Goal: Task Accomplishment & Management: Manage account settings

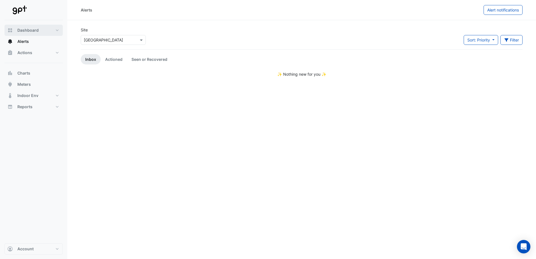
click at [50, 32] on button "Dashboard" at bounding box center [33, 30] width 58 height 11
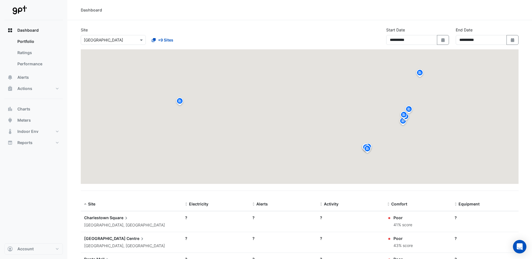
click at [57, 30] on button "Dashboard" at bounding box center [33, 30] width 58 height 11
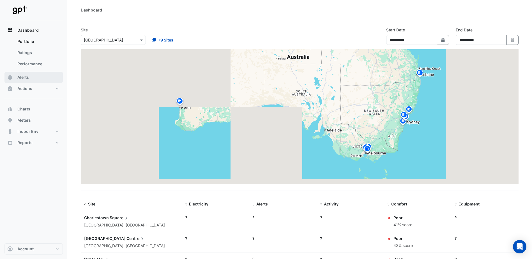
click at [32, 77] on button "Alerts" at bounding box center [33, 77] width 58 height 11
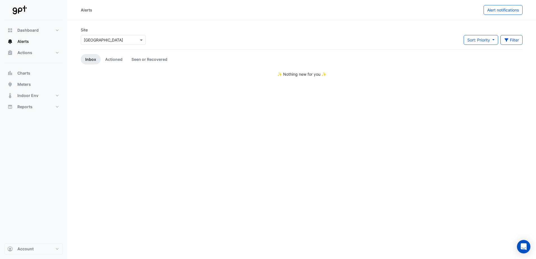
click at [521, 39] on button "Filter" at bounding box center [512, 40] width 22 height 10
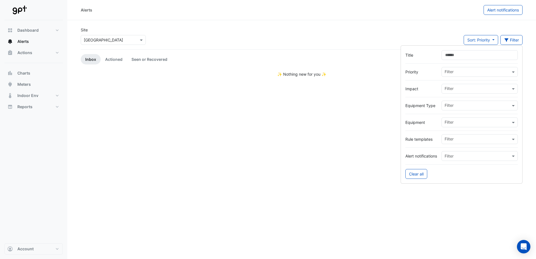
click at [367, 160] on div "Alerts Alert notifications Site Select a Site × Charlestown Square Sort: Priori…" at bounding box center [301, 129] width 469 height 259
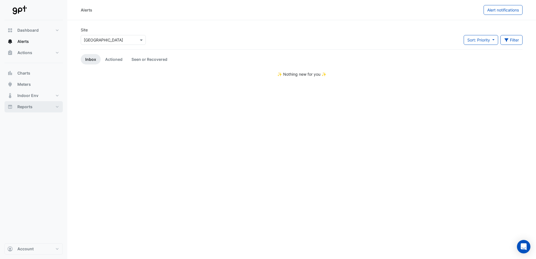
click at [54, 104] on button "Reports" at bounding box center [33, 106] width 58 height 11
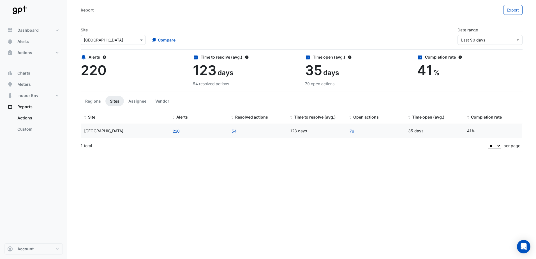
click at [32, 121] on link "Actions" at bounding box center [38, 117] width 50 height 11
click at [479, 38] on span "Last 90 days" at bounding box center [473, 40] width 24 height 5
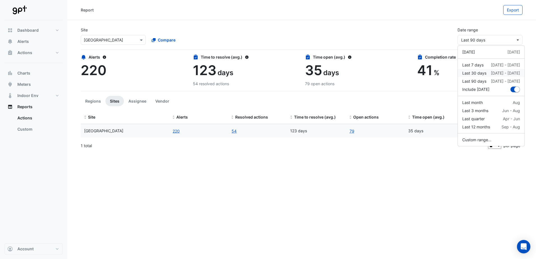
click at [493, 73] on div "10 Aug - 9 Sep" at bounding box center [505, 73] width 29 height 6
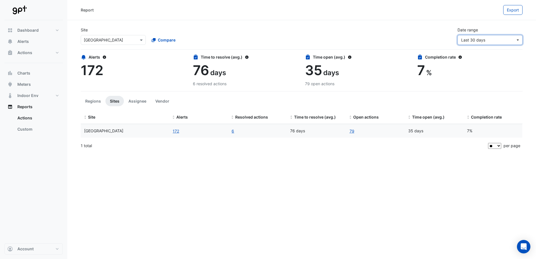
click at [475, 37] on span "Last 30 days" at bounding box center [488, 40] width 54 height 6
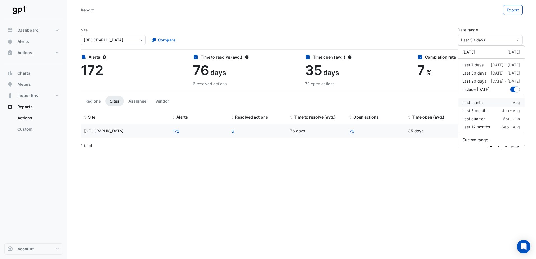
click at [499, 105] on div "Last month Aug" at bounding box center [492, 103] width 58 height 6
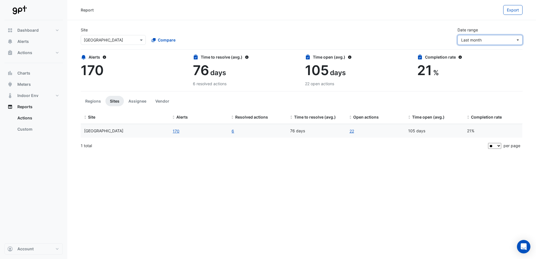
click at [465, 36] on button "Last month" at bounding box center [490, 40] width 65 height 10
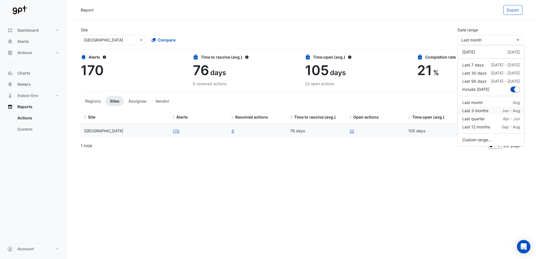
click at [491, 111] on div "Last 3 months Jun - Aug" at bounding box center [492, 111] width 58 height 6
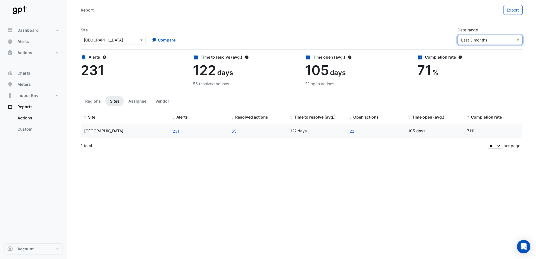
click at [471, 44] on button "Last 3 months" at bounding box center [490, 40] width 65 height 10
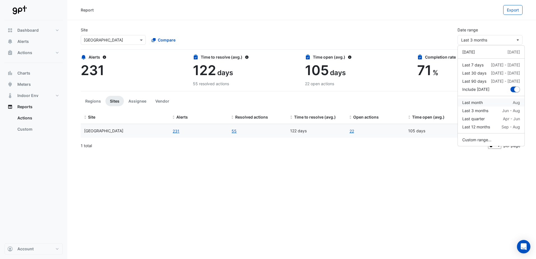
click at [483, 105] on div "Last month" at bounding box center [473, 103] width 20 height 6
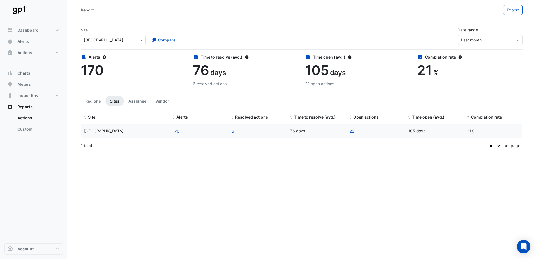
click at [178, 131] on button "170" at bounding box center [175, 131] width 7 height 6
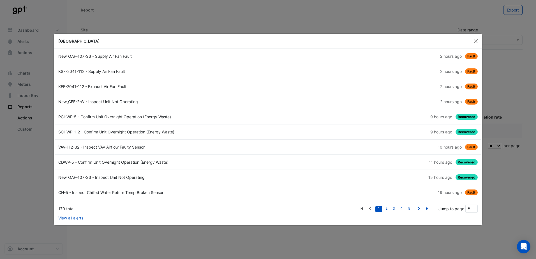
click at [475, 43] on button "Close" at bounding box center [476, 41] width 8 height 8
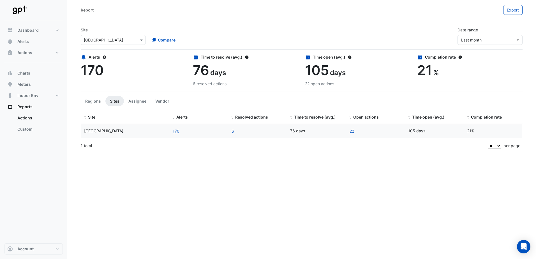
click at [178, 131] on button "170" at bounding box center [175, 131] width 7 height 6
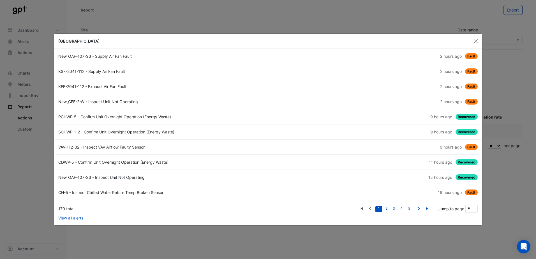
click at [476, 43] on button "Close" at bounding box center [476, 41] width 8 height 8
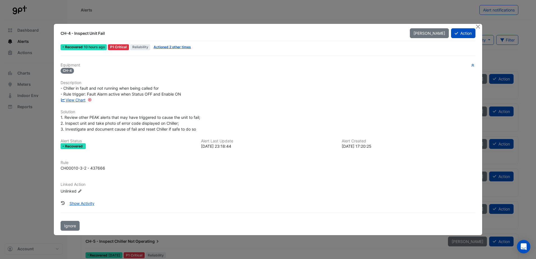
click at [456, 33] on icon at bounding box center [456, 33] width 3 height 4
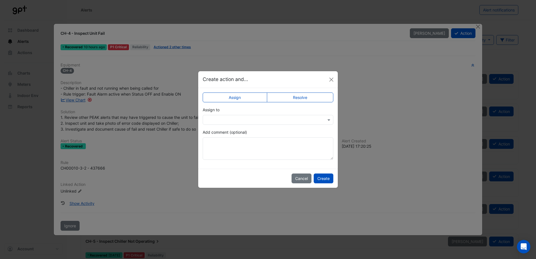
click at [261, 117] on input "text" at bounding box center [262, 120] width 113 height 6
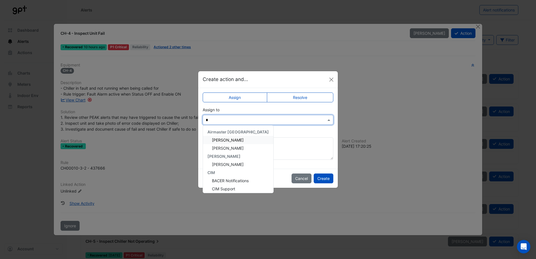
type input "**"
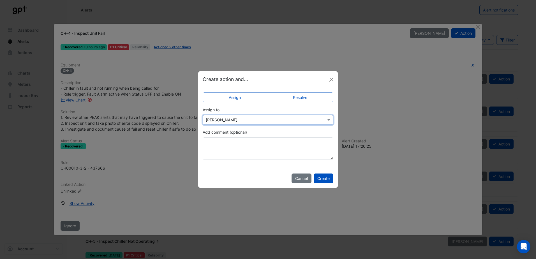
click at [320, 177] on button "Create" at bounding box center [324, 179] width 20 height 10
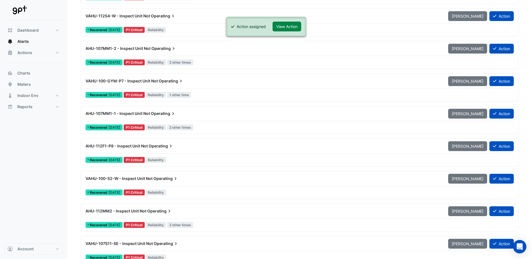
scroll to position [196, 0]
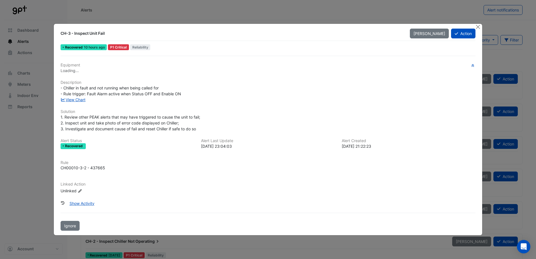
click at [460, 31] on button "Action" at bounding box center [463, 34] width 24 height 10
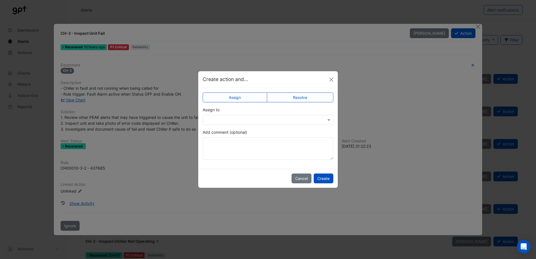
click at [252, 117] on input "text" at bounding box center [262, 120] width 113 height 6
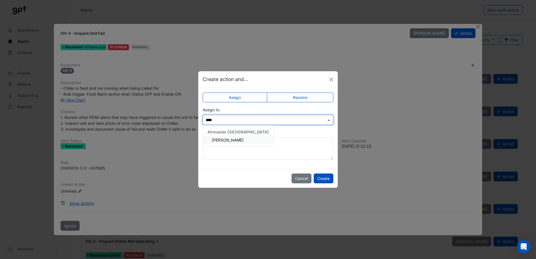
type input "*****"
click at [231, 138] on span "[PERSON_NAME]" at bounding box center [228, 140] width 32 height 5
click at [318, 178] on button "Create" at bounding box center [324, 179] width 20 height 10
